Goal: Information Seeking & Learning: Learn about a topic

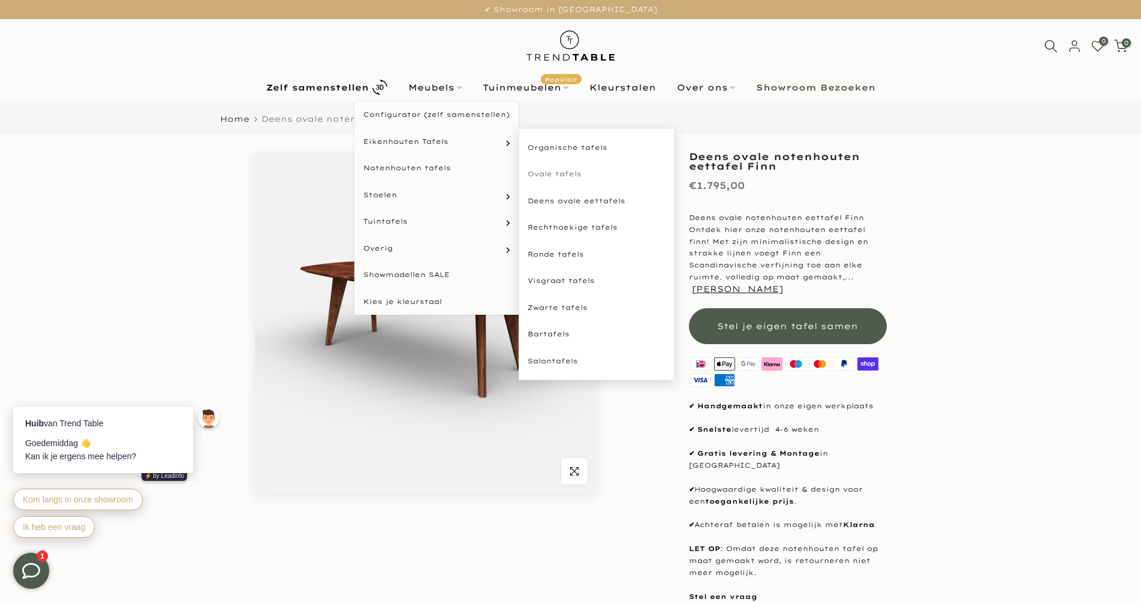
click at [554, 175] on link "Ovale tafels" at bounding box center [597, 174] width 156 height 27
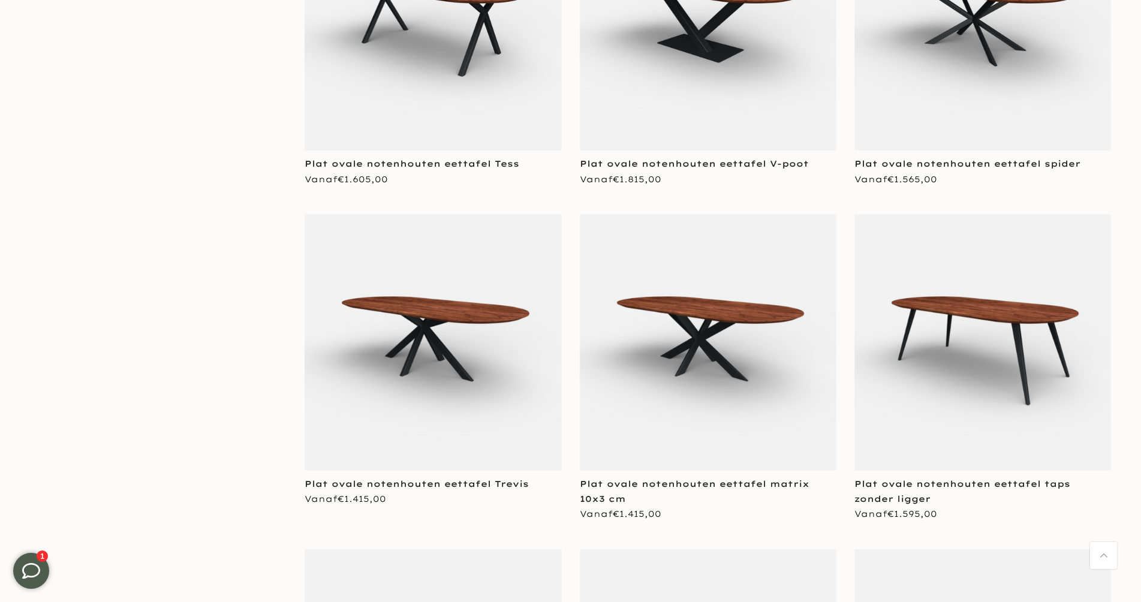
scroll to position [2547, 0]
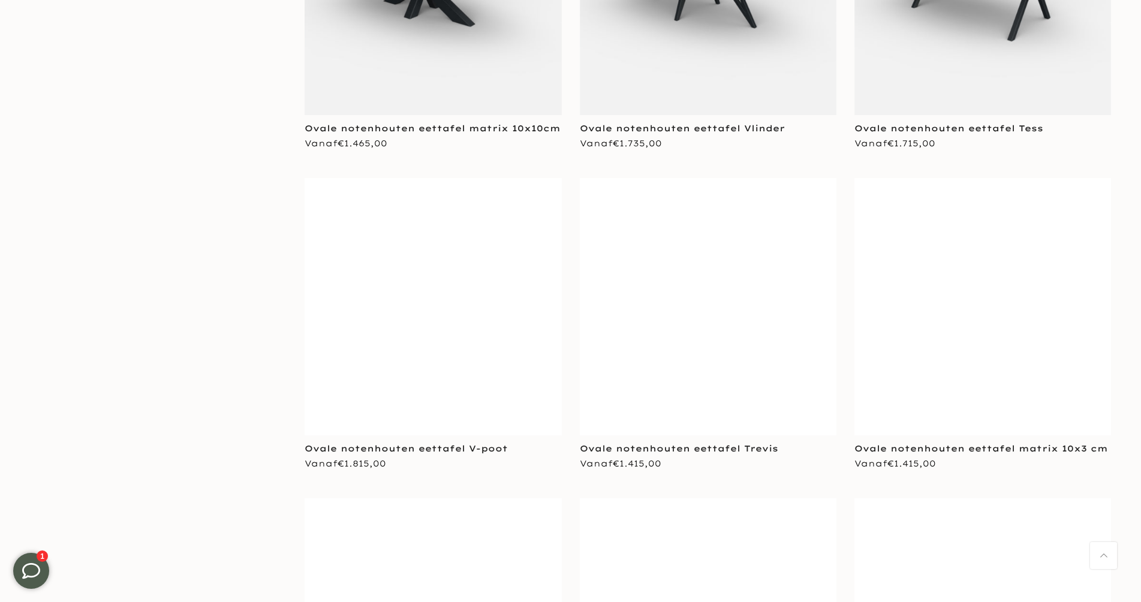
scroll to position [3898, 0]
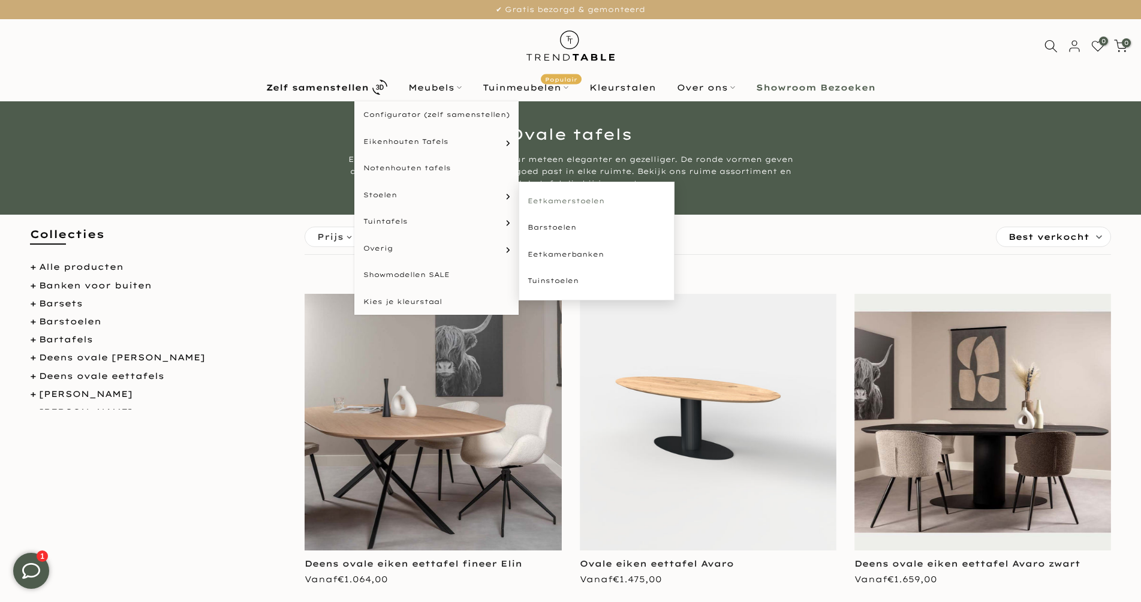
click at [561, 196] on link "Eetkamerstoelen" at bounding box center [597, 201] width 156 height 27
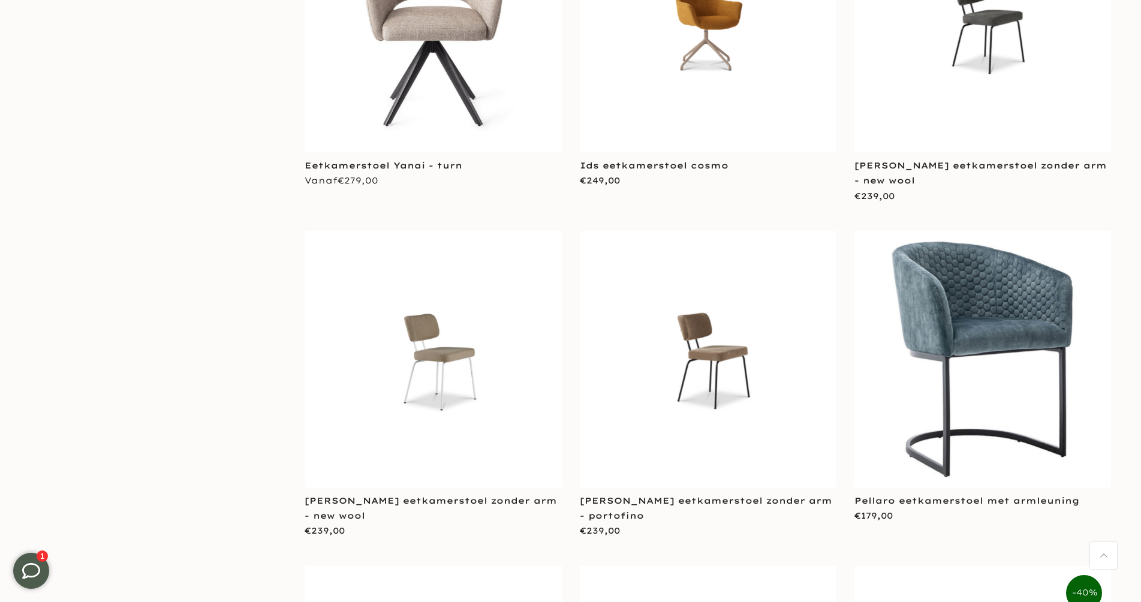
scroll to position [2394, 0]
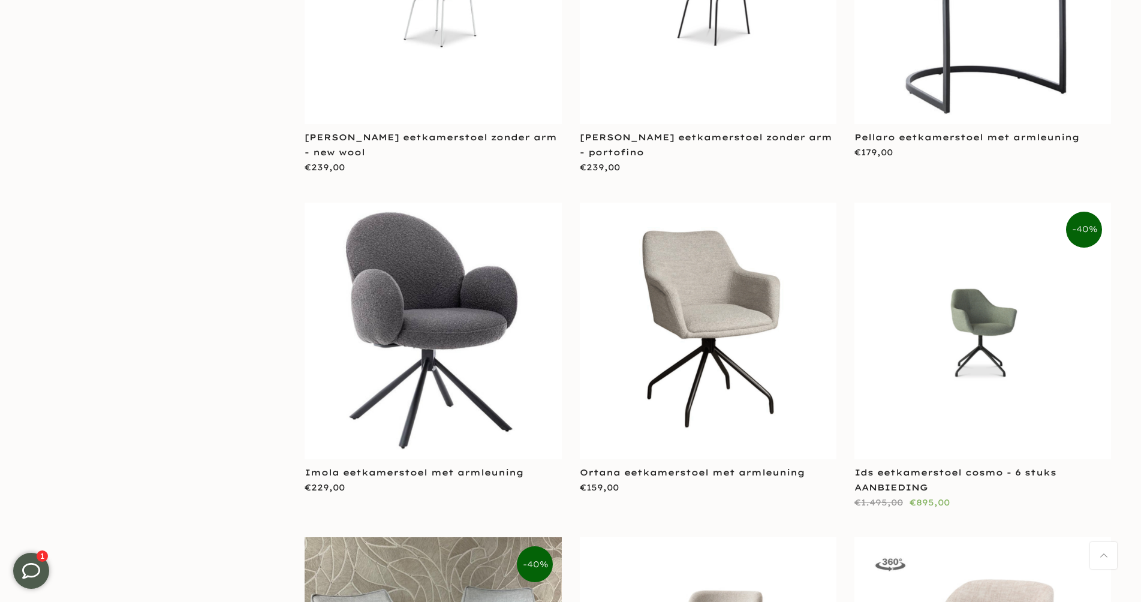
scroll to position [2949, 0]
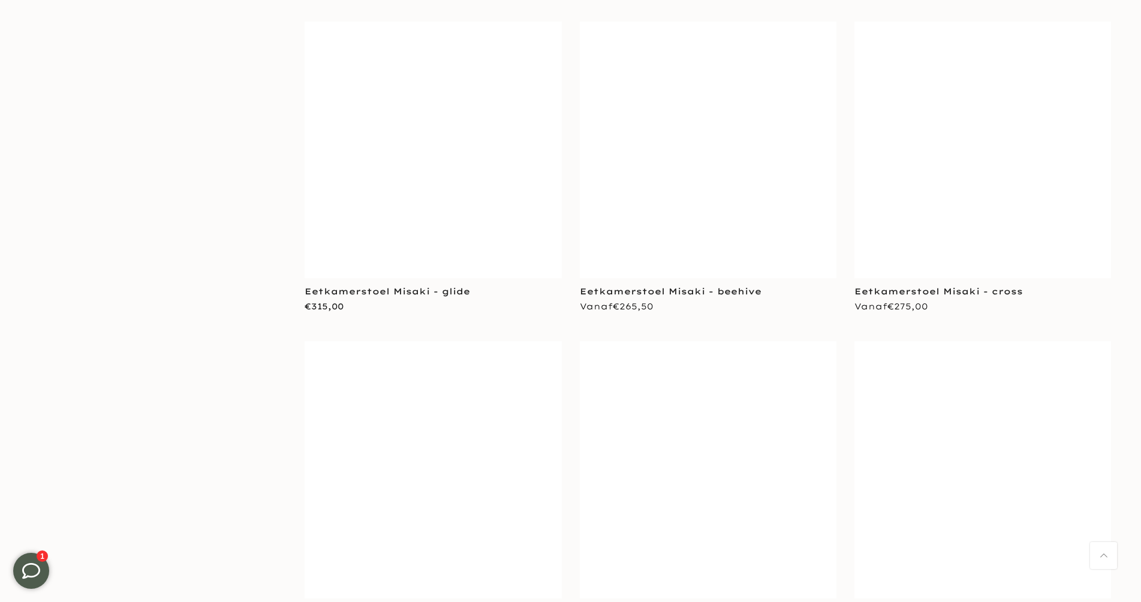
scroll to position [7643, 0]
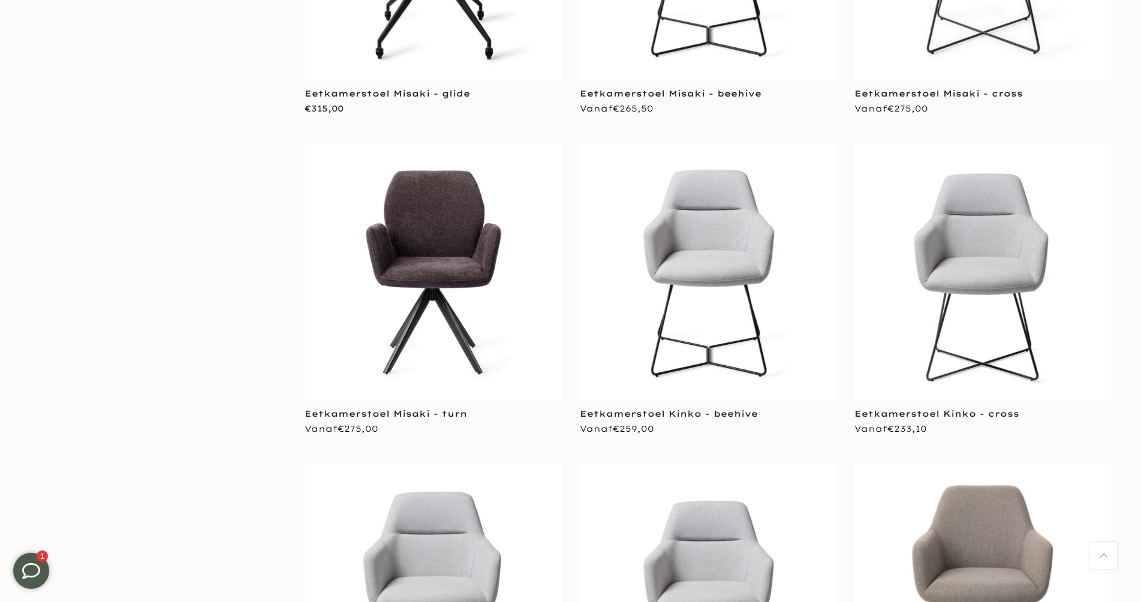
scroll to position [8008, 0]
